Goal: Information Seeking & Learning: Understand process/instructions

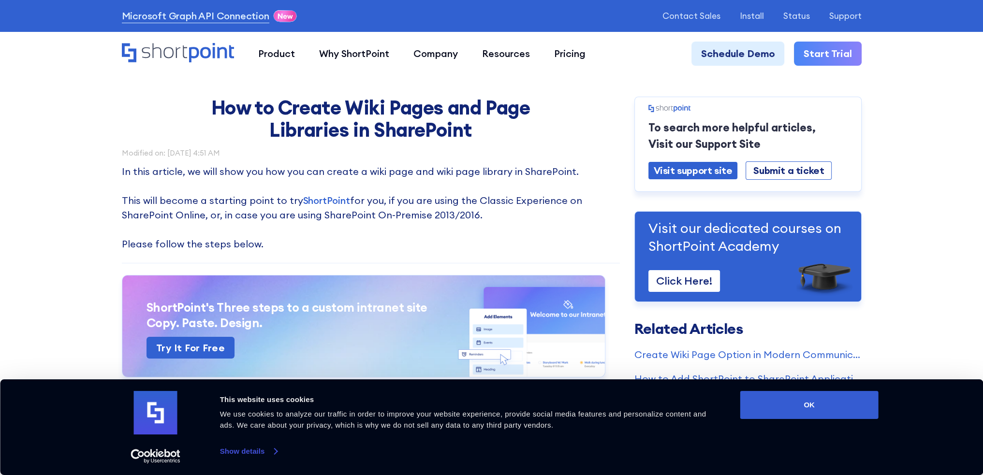
click at [270, 451] on link "Show details" at bounding box center [248, 451] width 57 height 15
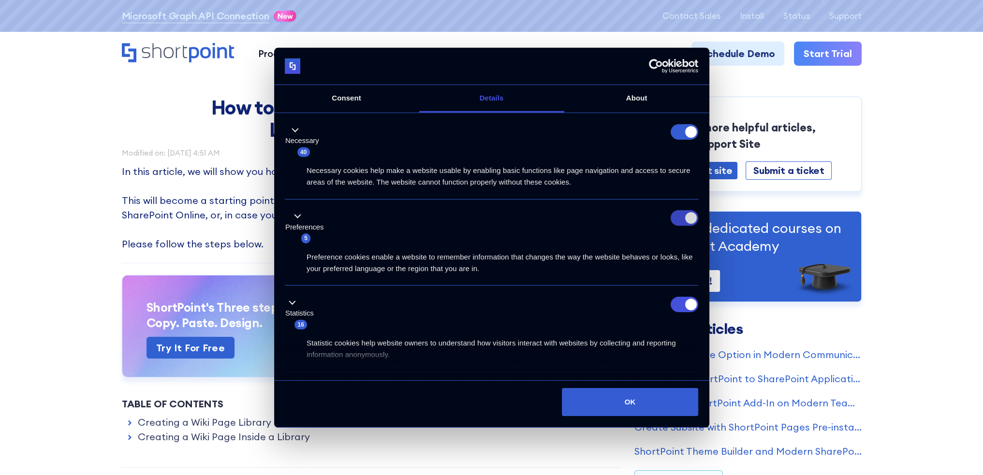
click at [680, 213] on input "Preferences" at bounding box center [685, 217] width 28 height 15
checkbox input "false"
click at [681, 303] on input "Statistics" at bounding box center [685, 304] width 28 height 15
checkbox input "false"
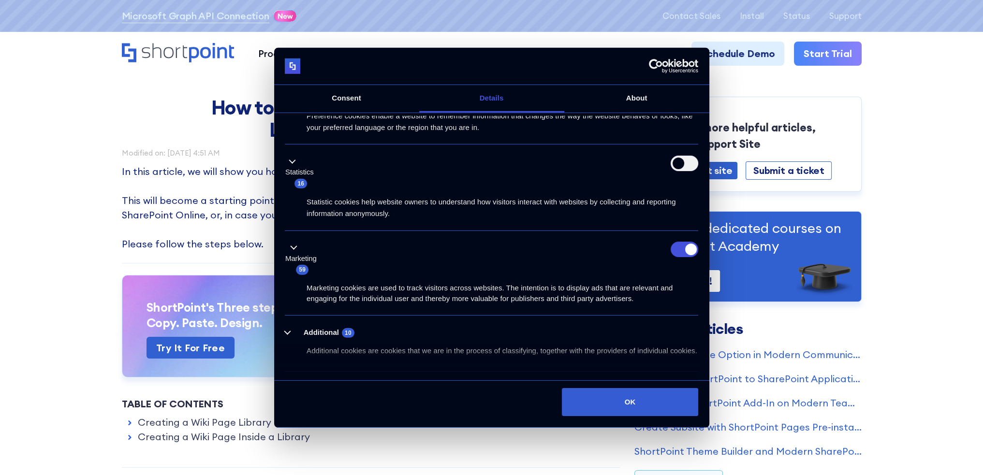
scroll to position [174, 0]
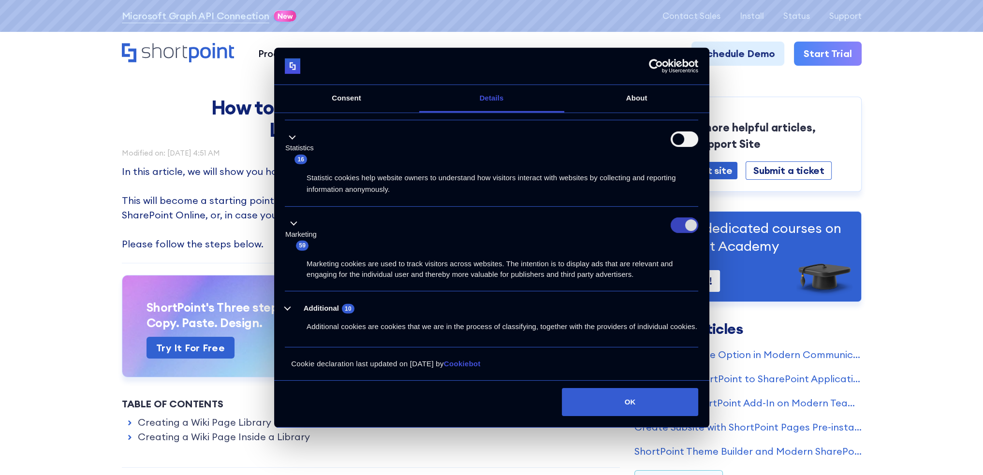
click at [686, 218] on input "Marketing" at bounding box center [685, 225] width 28 height 15
checkbox input "false"
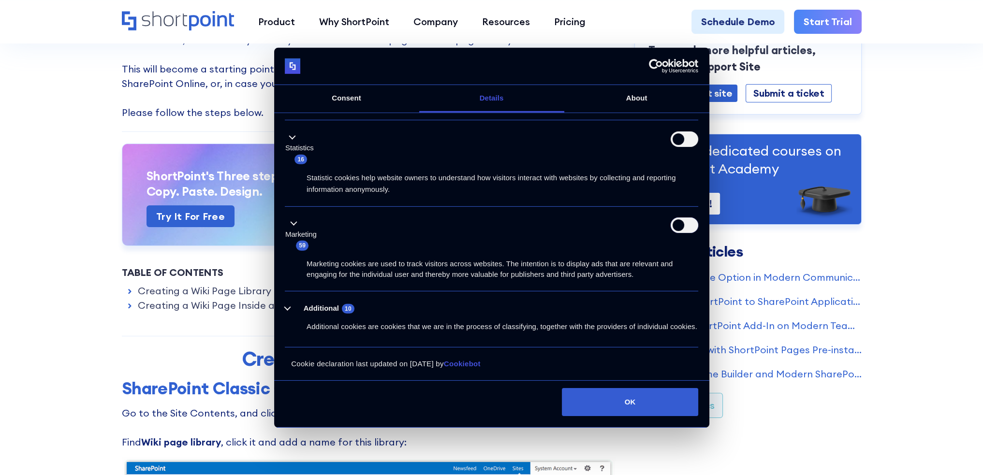
scroll to position [145, 0]
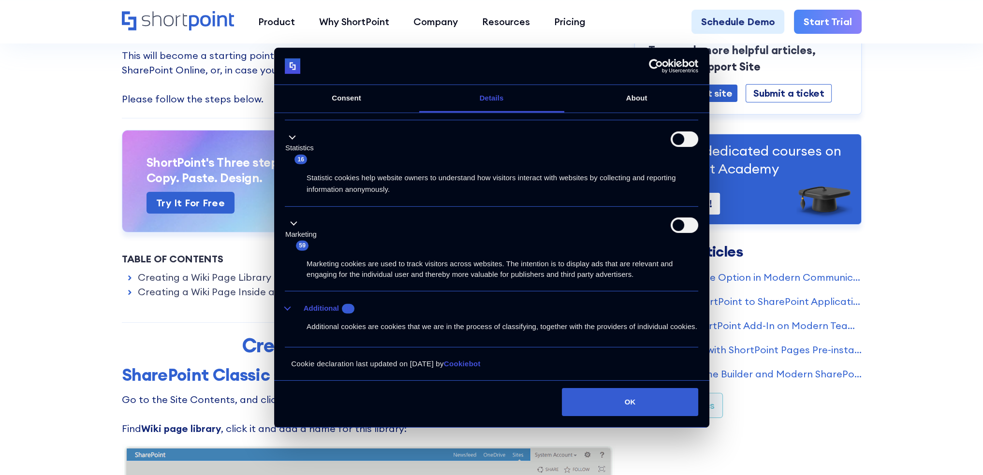
click at [288, 303] on button "Additional 10" at bounding box center [322, 309] width 75 height 12
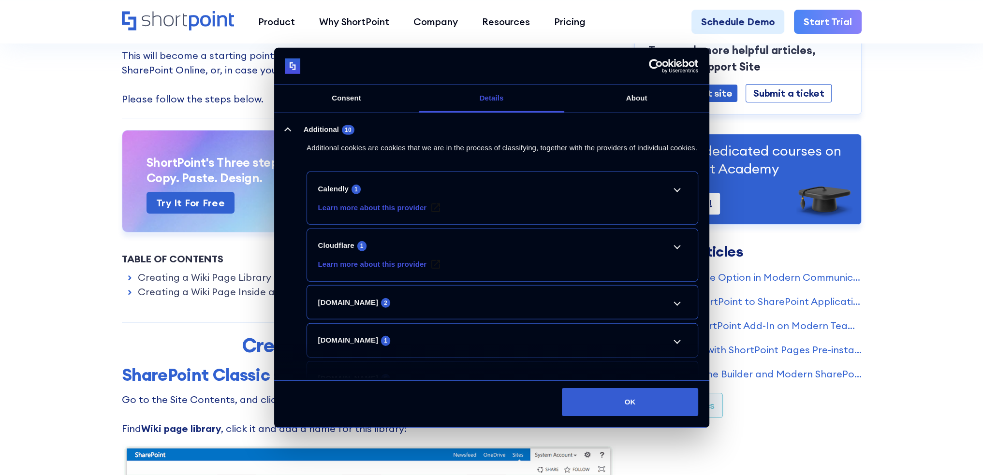
scroll to position [368, 0]
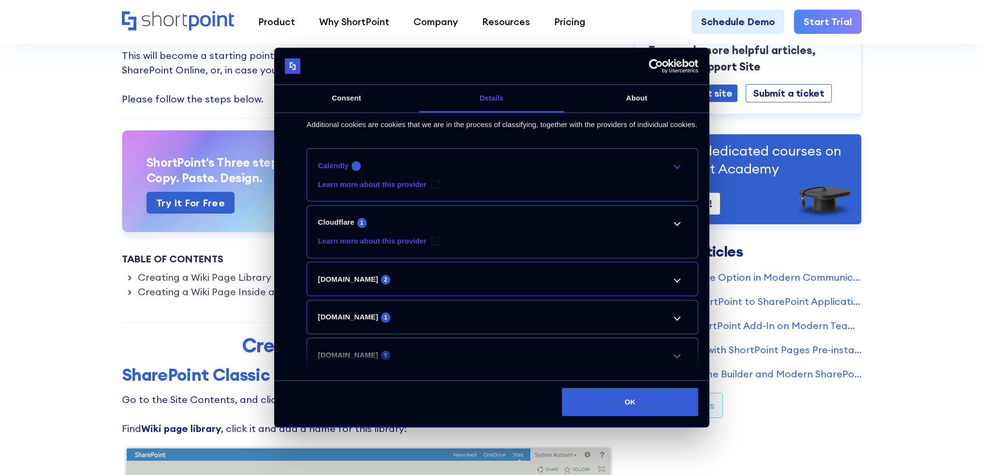
click at [675, 172] on link "Calendly 1" at bounding box center [502, 166] width 369 height 12
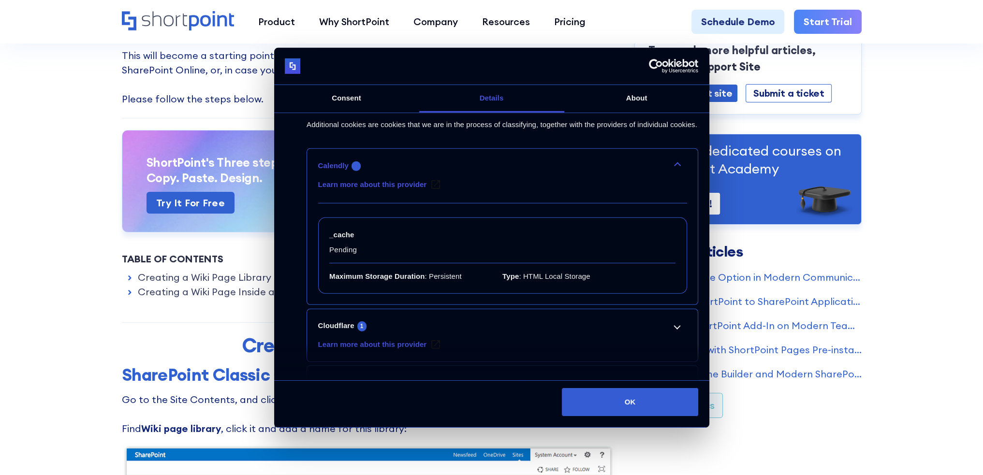
click at [675, 172] on link "Calendly 1" at bounding box center [502, 166] width 369 height 12
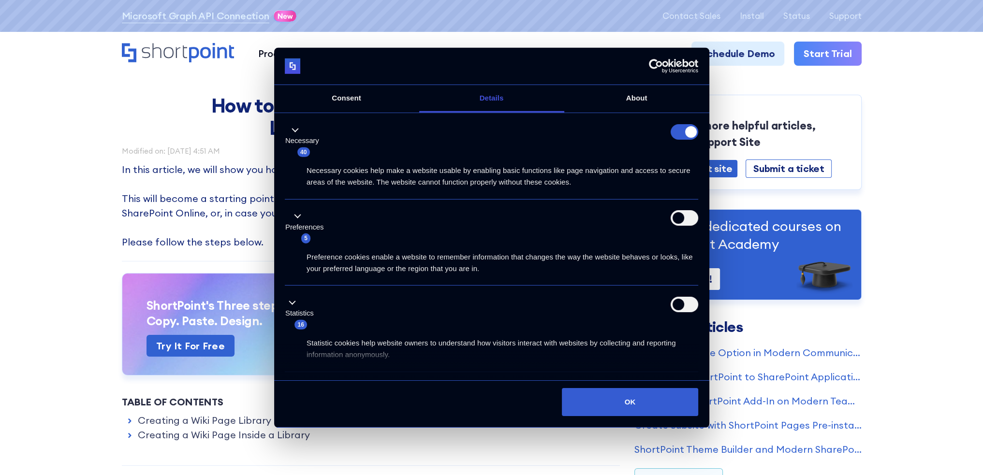
scroll to position [0, 0]
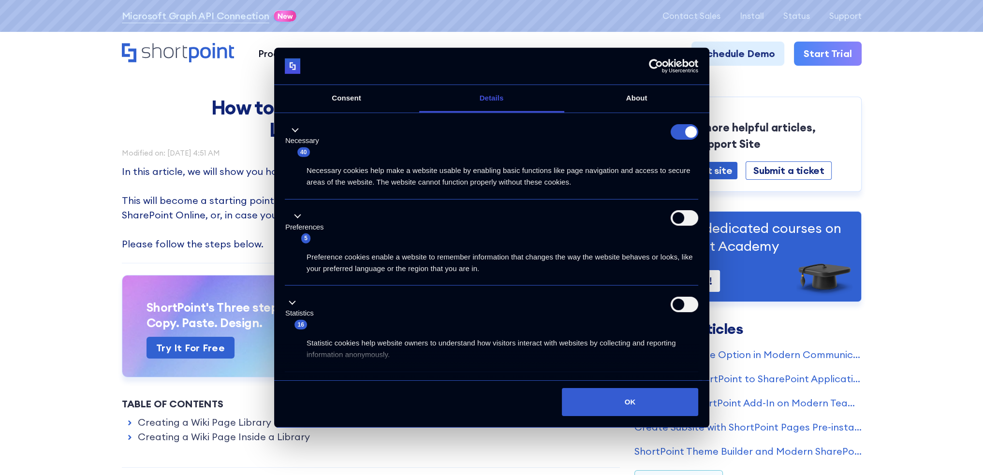
click at [364, 100] on link "Consent" at bounding box center [346, 99] width 145 height 28
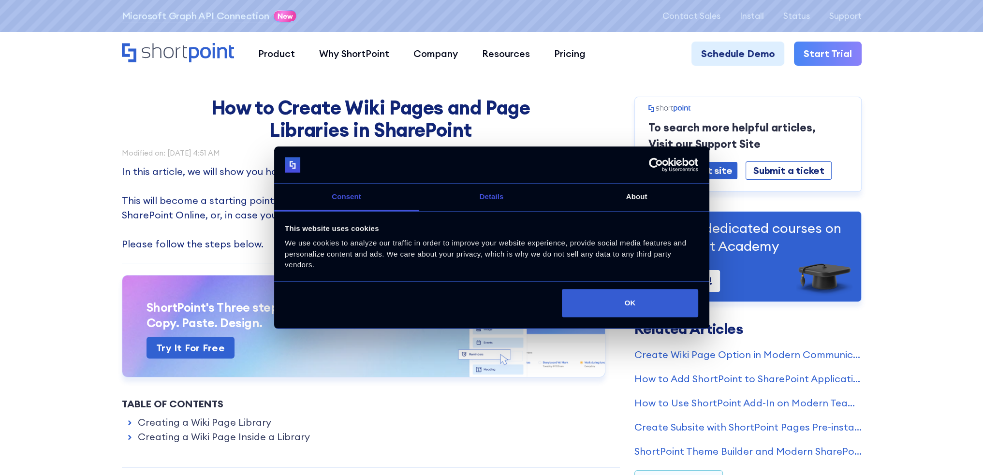
click at [498, 196] on link "Details" at bounding box center [491, 198] width 145 height 28
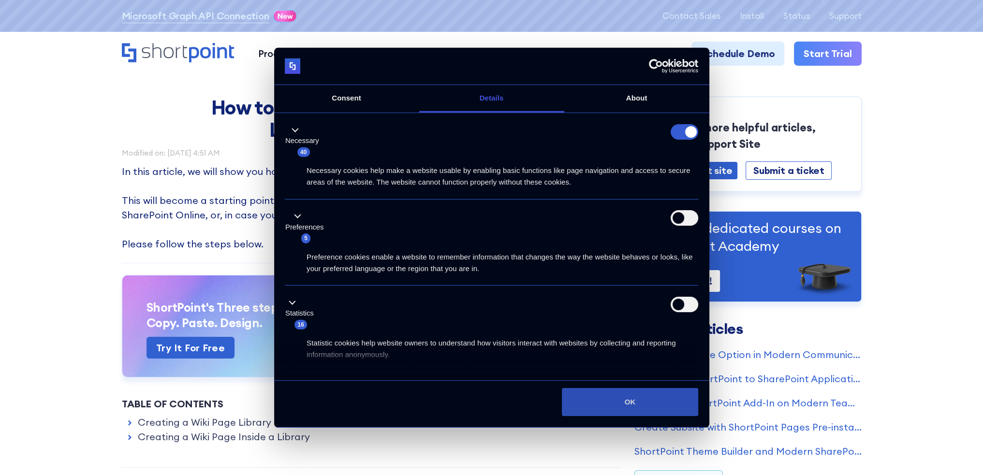
click at [645, 398] on button "OK" at bounding box center [630, 402] width 136 height 28
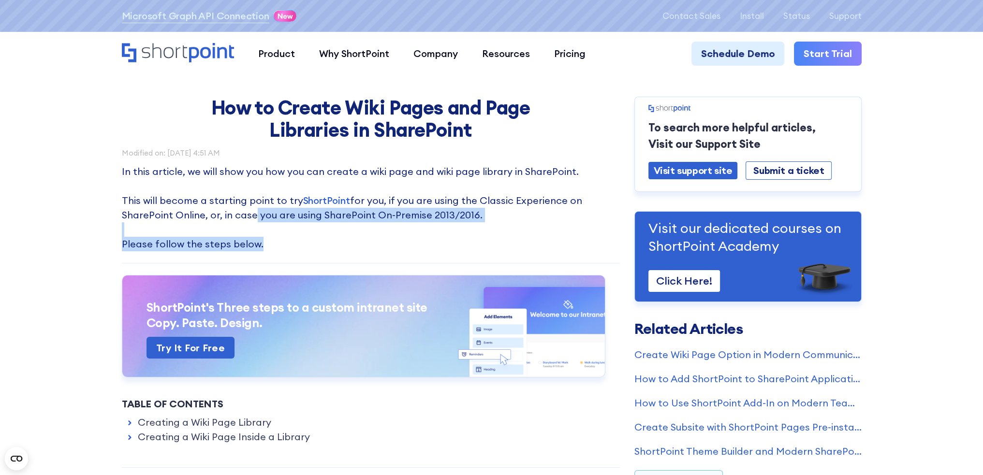
drag, startPoint x: 247, startPoint y: 211, endPoint x: 255, endPoint y: 237, distance: 28.0
click at [255, 237] on p "In this article, we will show you how you can create a wiki page and wiki page …" at bounding box center [371, 207] width 498 height 87
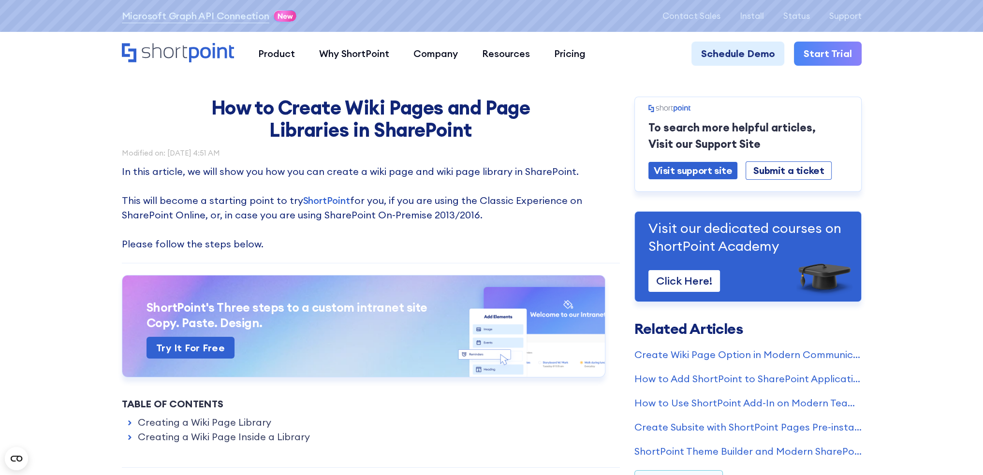
click at [169, 218] on p "In this article, we will show you how you can create a wiki page and wiki page …" at bounding box center [371, 207] width 498 height 87
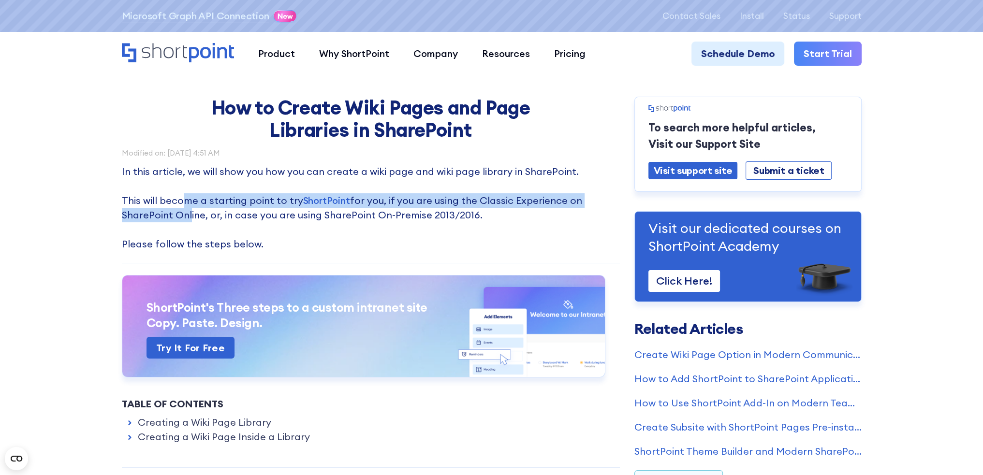
drag, startPoint x: 179, startPoint y: 195, endPoint x: 185, endPoint y: 210, distance: 16.1
click at [185, 210] on p "In this article, we will show you how you can create a wiki page and wiki page …" at bounding box center [371, 207] width 498 height 87
